Goal: Find specific page/section: Find specific page/section

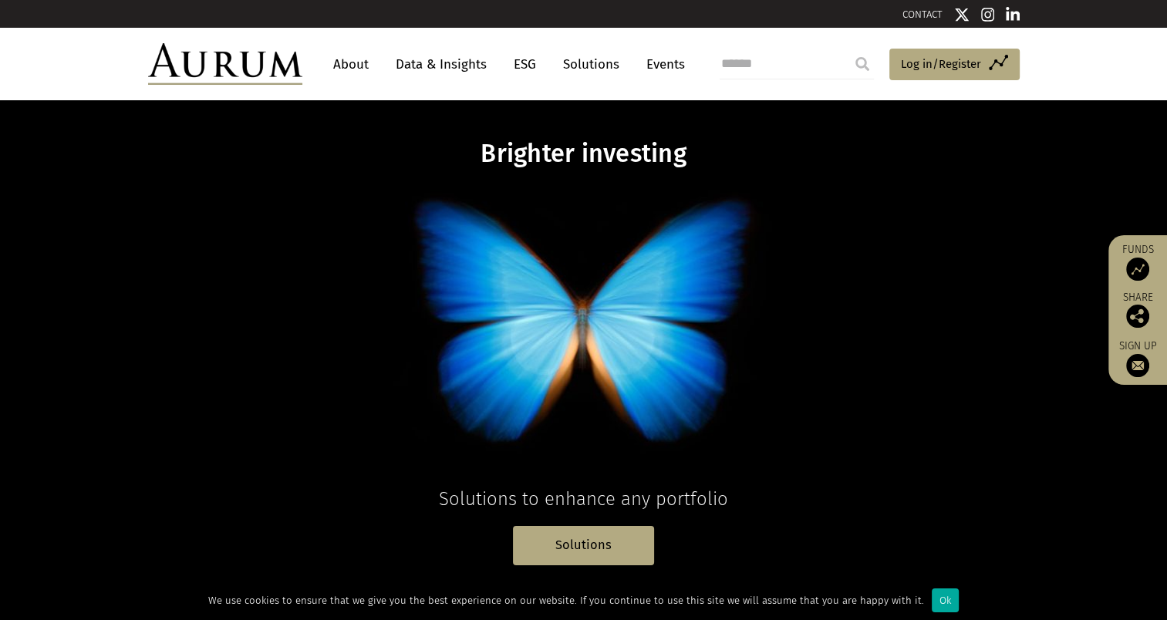
click at [337, 62] on link "About" at bounding box center [350, 64] width 51 height 29
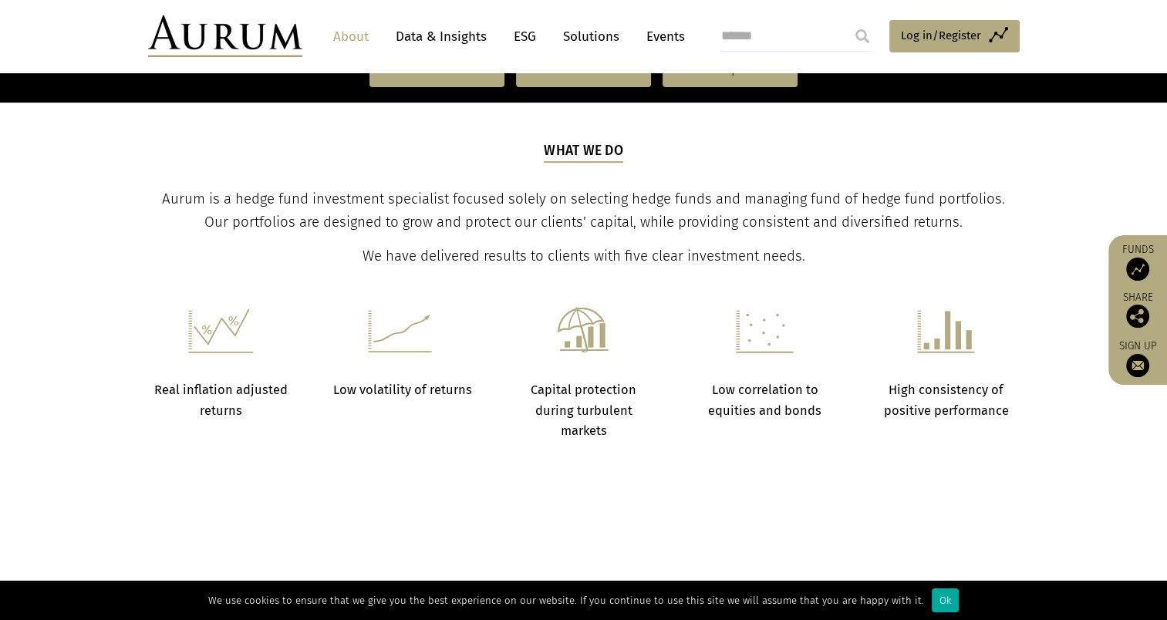
scroll to position [617, 0]
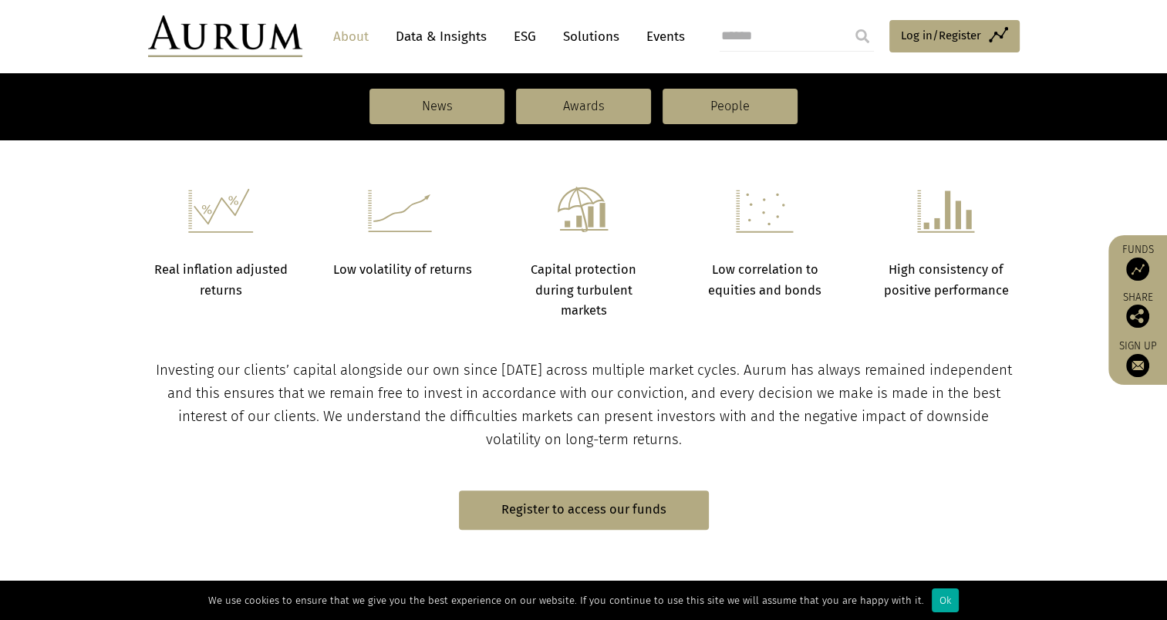
click at [1136, 273] on img at bounding box center [1137, 269] width 23 height 23
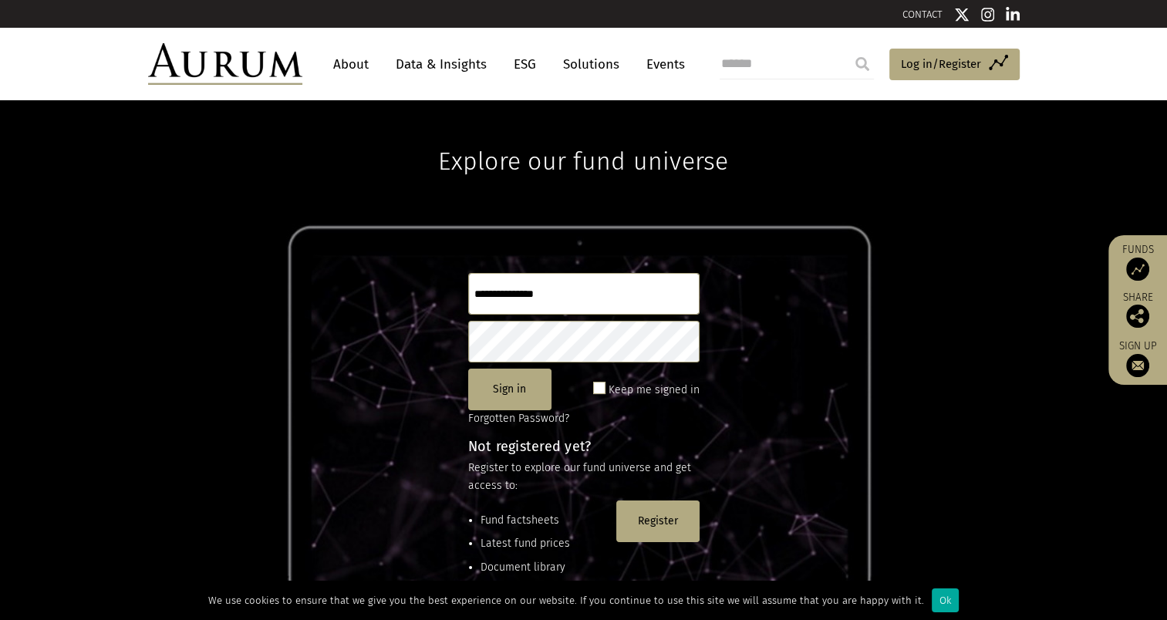
scroll to position [204, 0]
